Goal: Check status: Check status

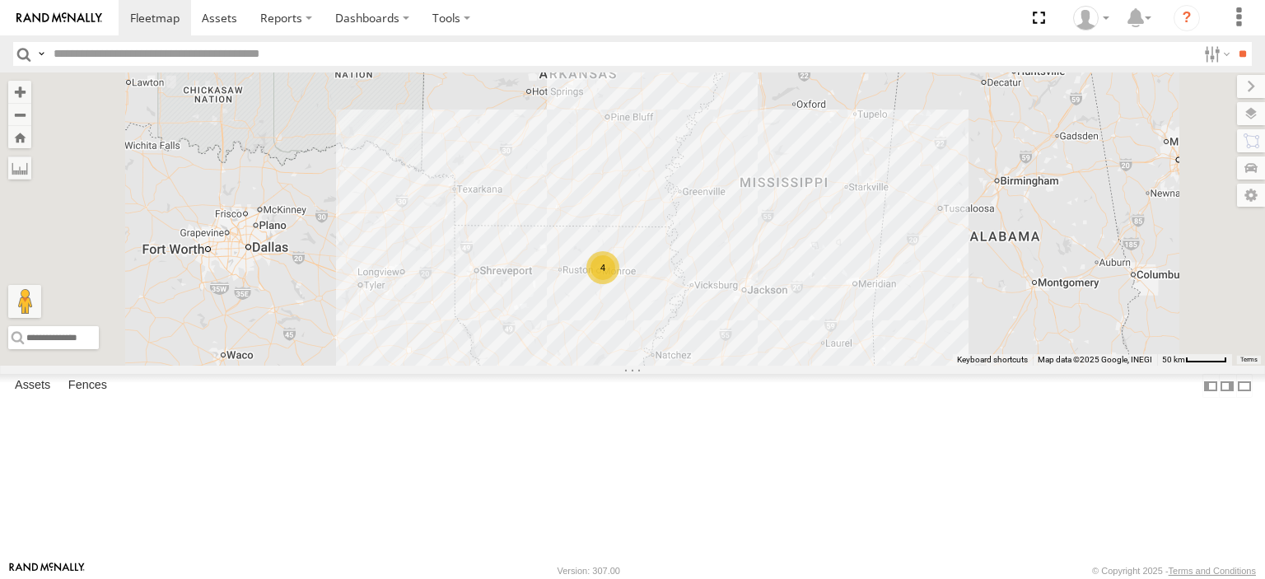
drag, startPoint x: 821, startPoint y: 253, endPoint x: 830, endPoint y: 400, distance: 147.7
click at [830, 366] on div "UNIT 166 4" at bounding box center [632, 218] width 1265 height 293
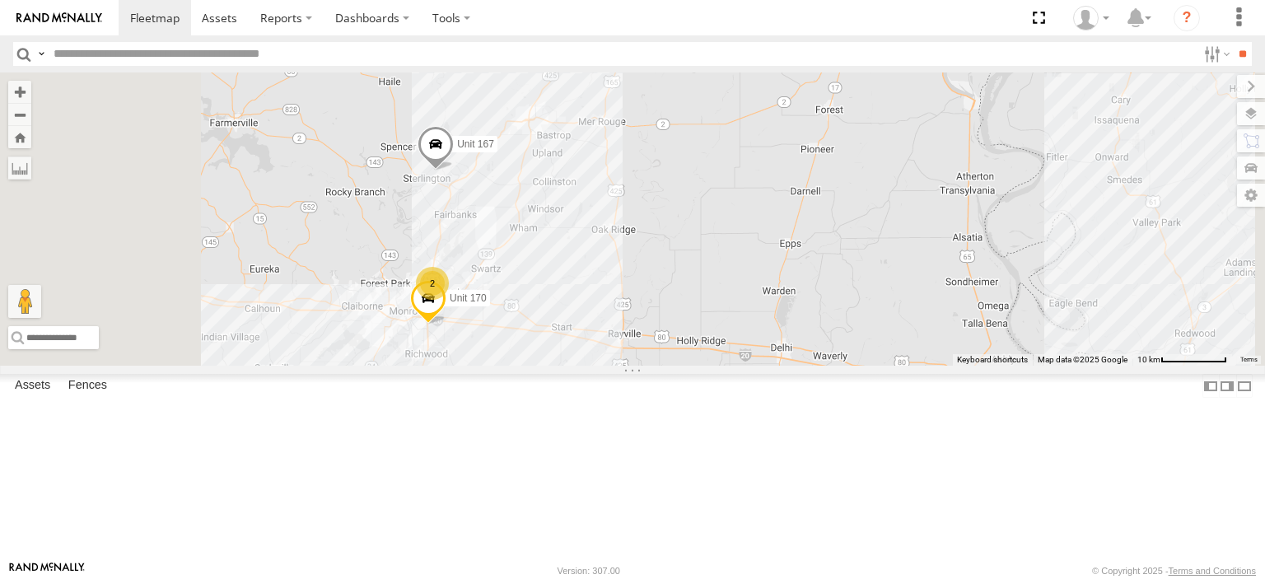
click at [454, 171] on span at bounding box center [436, 148] width 36 height 44
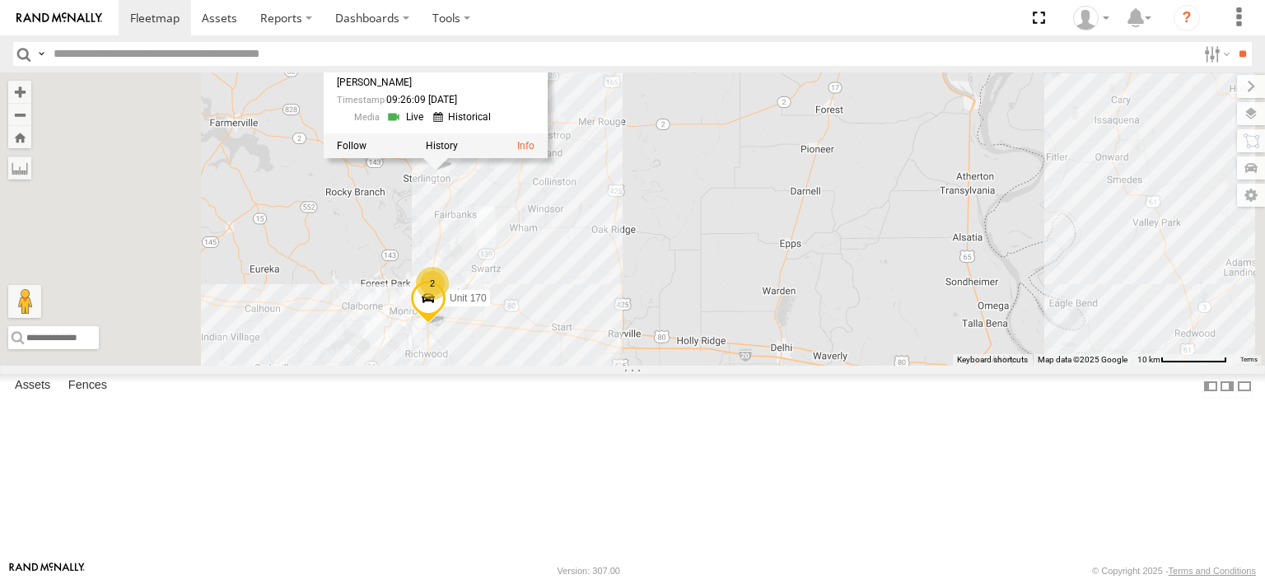
click at [729, 322] on div "UNIT 166 Unit 167 2 Unit 170 Unit 167 All Assets Entergy - Ouachita Power 32.70…" at bounding box center [632, 218] width 1265 height 293
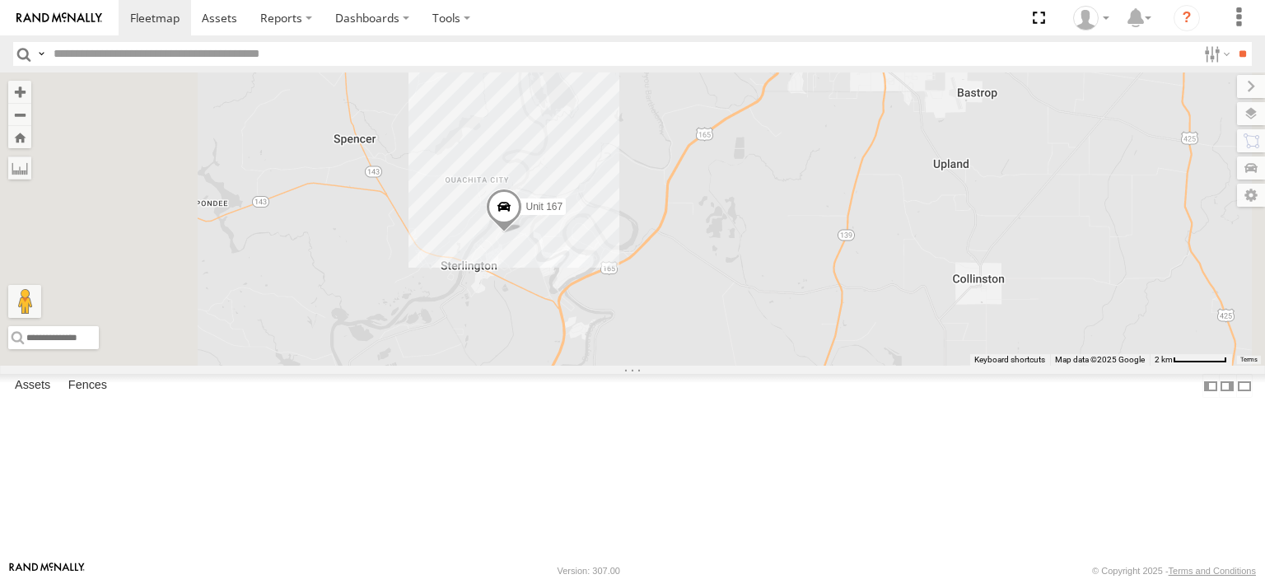
drag, startPoint x: 637, startPoint y: 234, endPoint x: 768, endPoint y: 484, distance: 281.9
click at [768, 366] on div "UNIT 166 Unit 167 Unit 170 2" at bounding box center [632, 218] width 1265 height 293
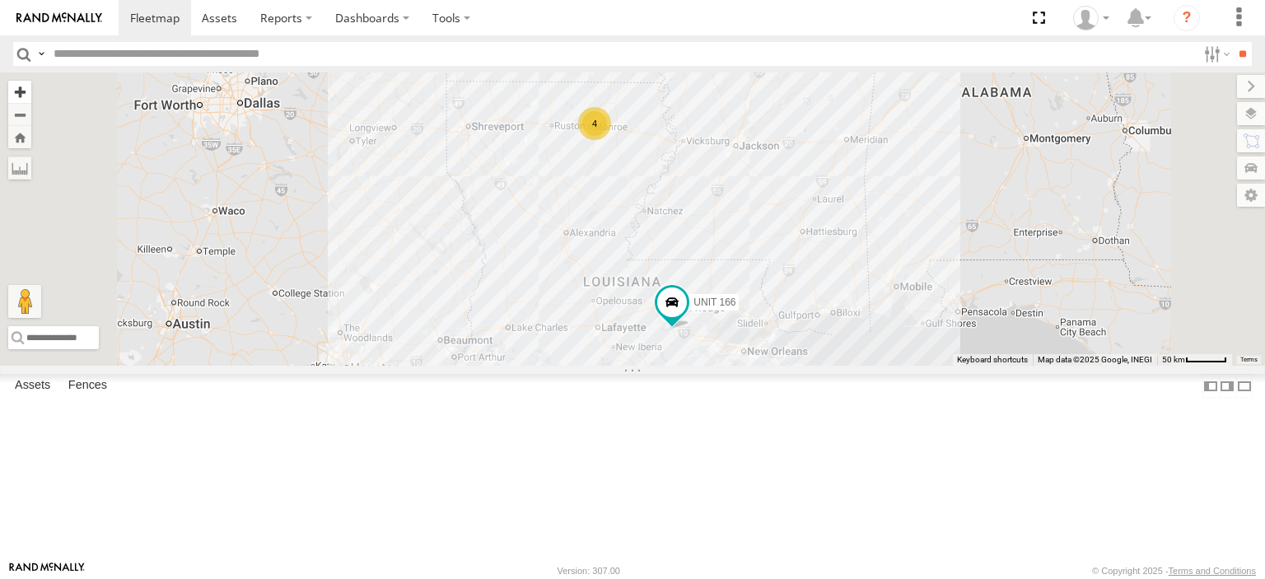
click at [31, 86] on button "Zoom in" at bounding box center [19, 92] width 23 height 22
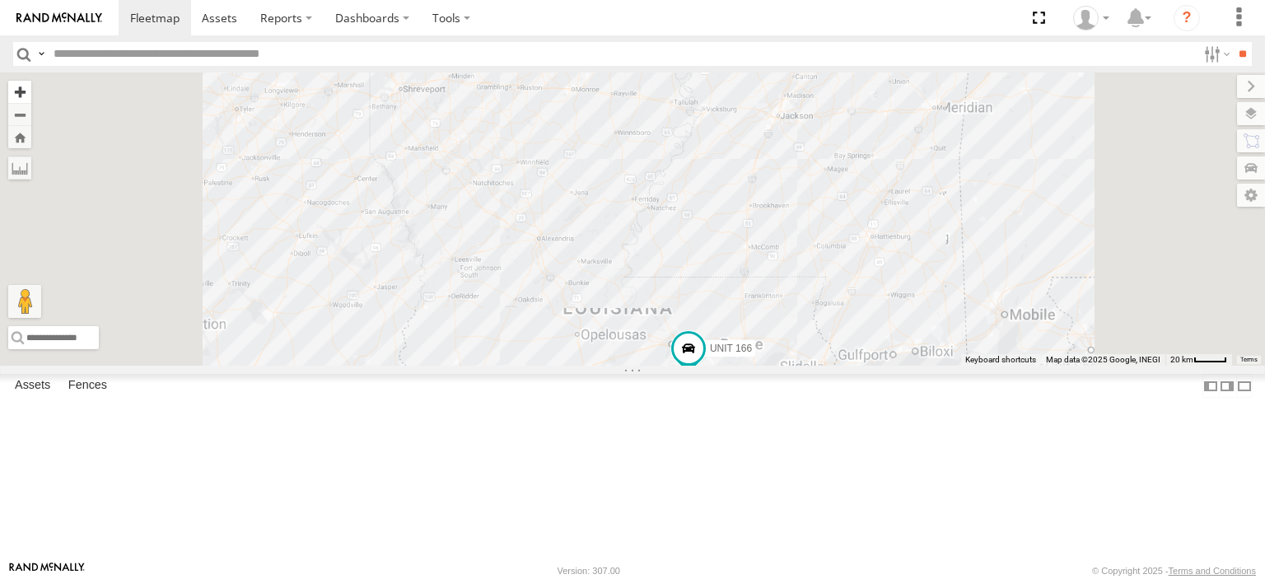
click at [31, 86] on button "Zoom in" at bounding box center [19, 92] width 23 height 22
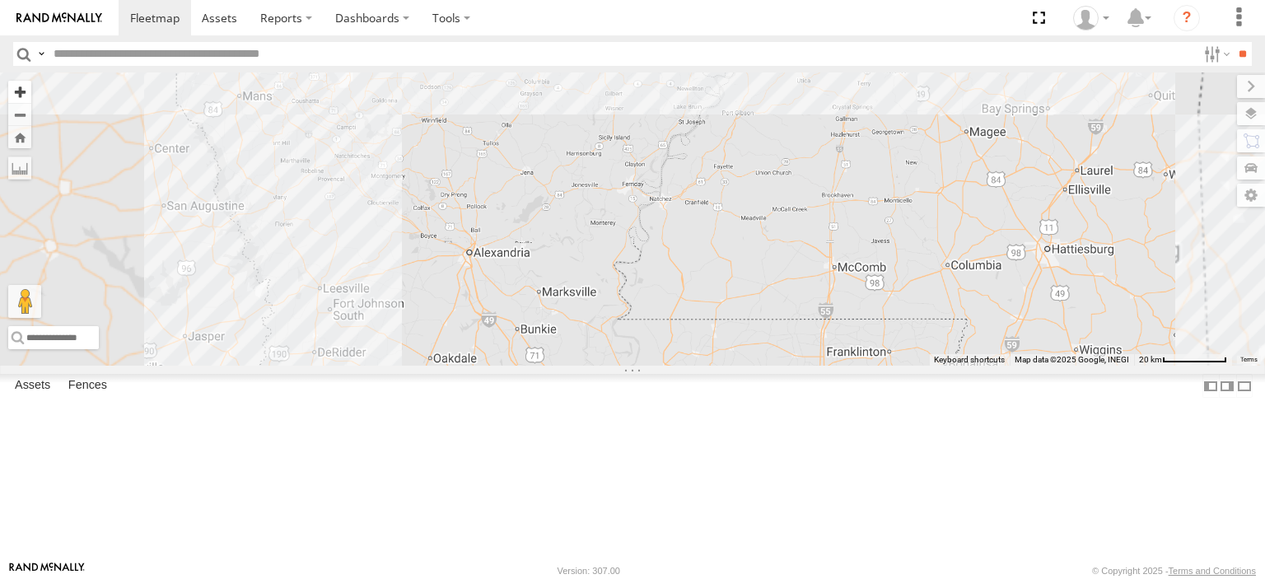
click at [31, 86] on button "Zoom in" at bounding box center [19, 92] width 23 height 22
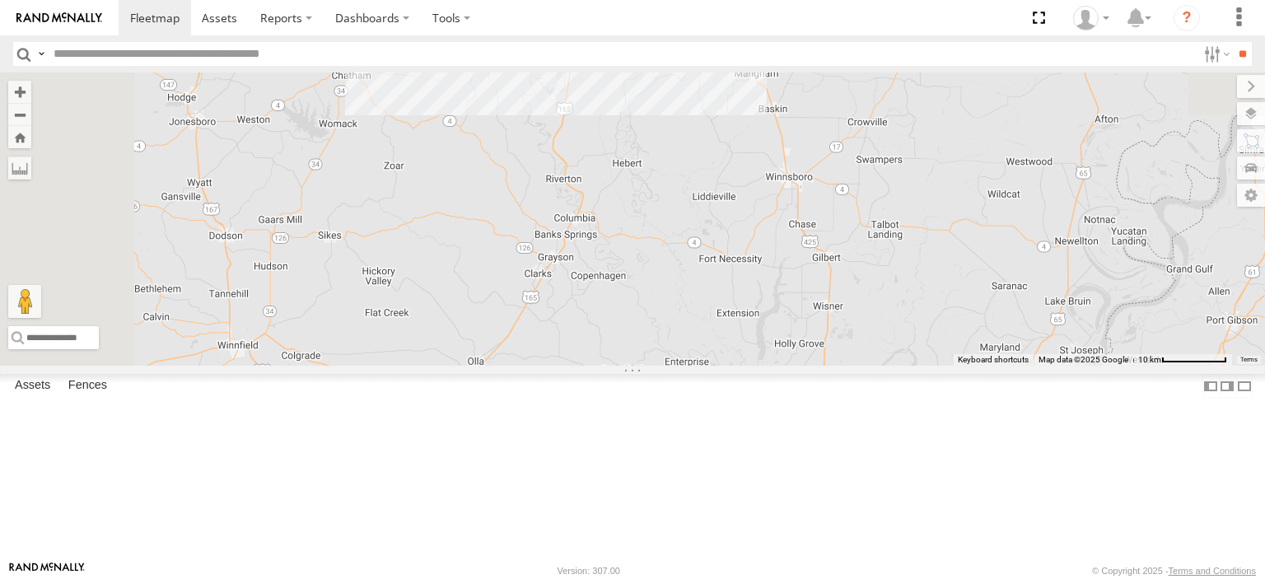
drag, startPoint x: 728, startPoint y: 166, endPoint x: 918, endPoint y: 493, distance: 378.0
click at [956, 578] on html at bounding box center [632, 289] width 1265 height 579
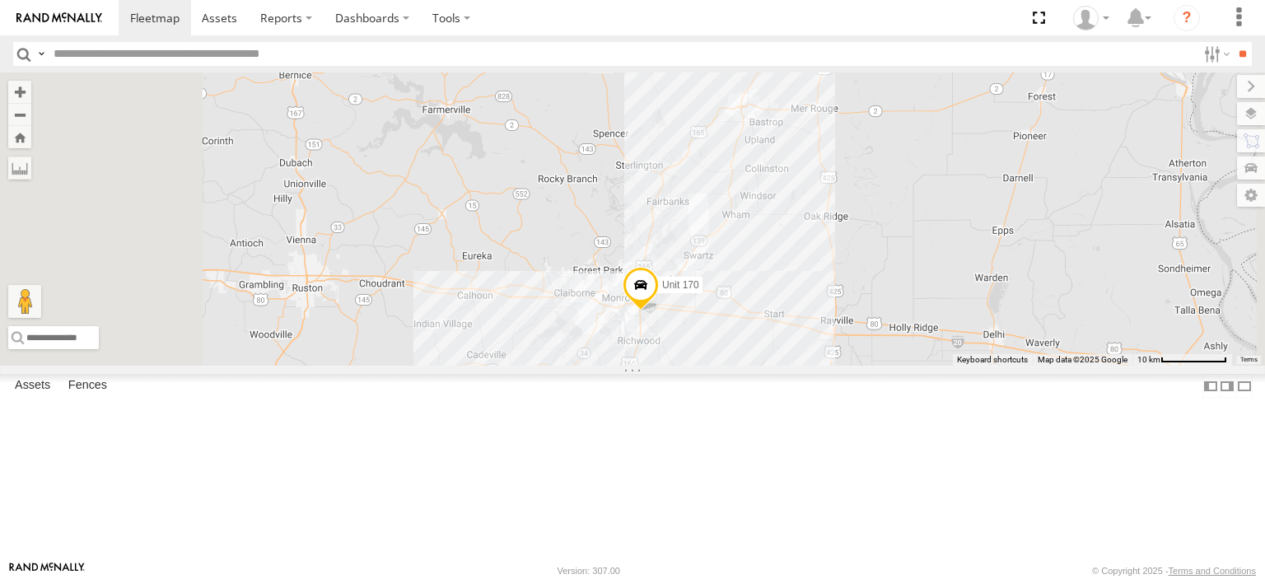
drag, startPoint x: 778, startPoint y: 176, endPoint x: 835, endPoint y: 513, distance: 341.7
click at [835, 366] on div "UNIT 166 Unit 170" at bounding box center [632, 218] width 1265 height 293
